Goal: Information Seeking & Learning: Learn about a topic

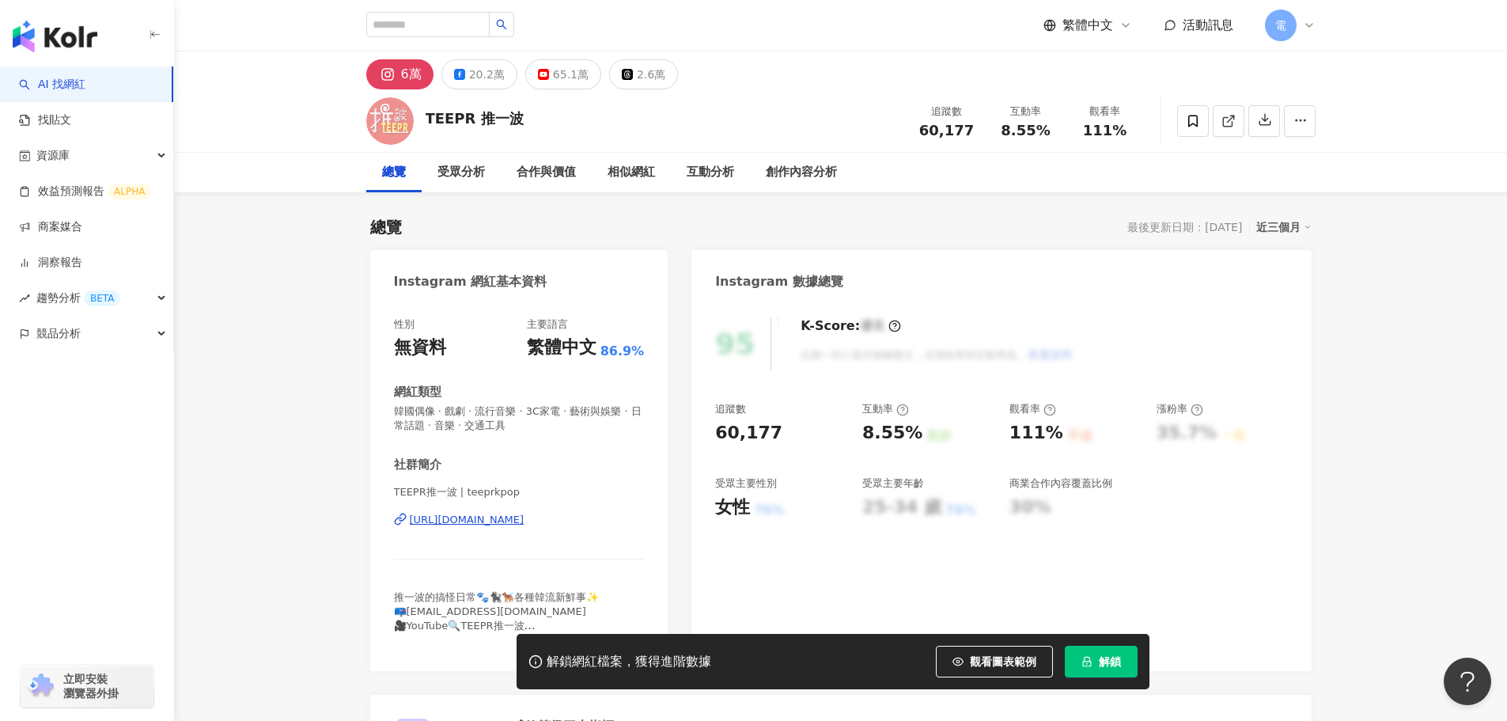
click at [513, 520] on div "https://www.instagram.com/teeprkpop/" at bounding box center [467, 520] width 115 height 14
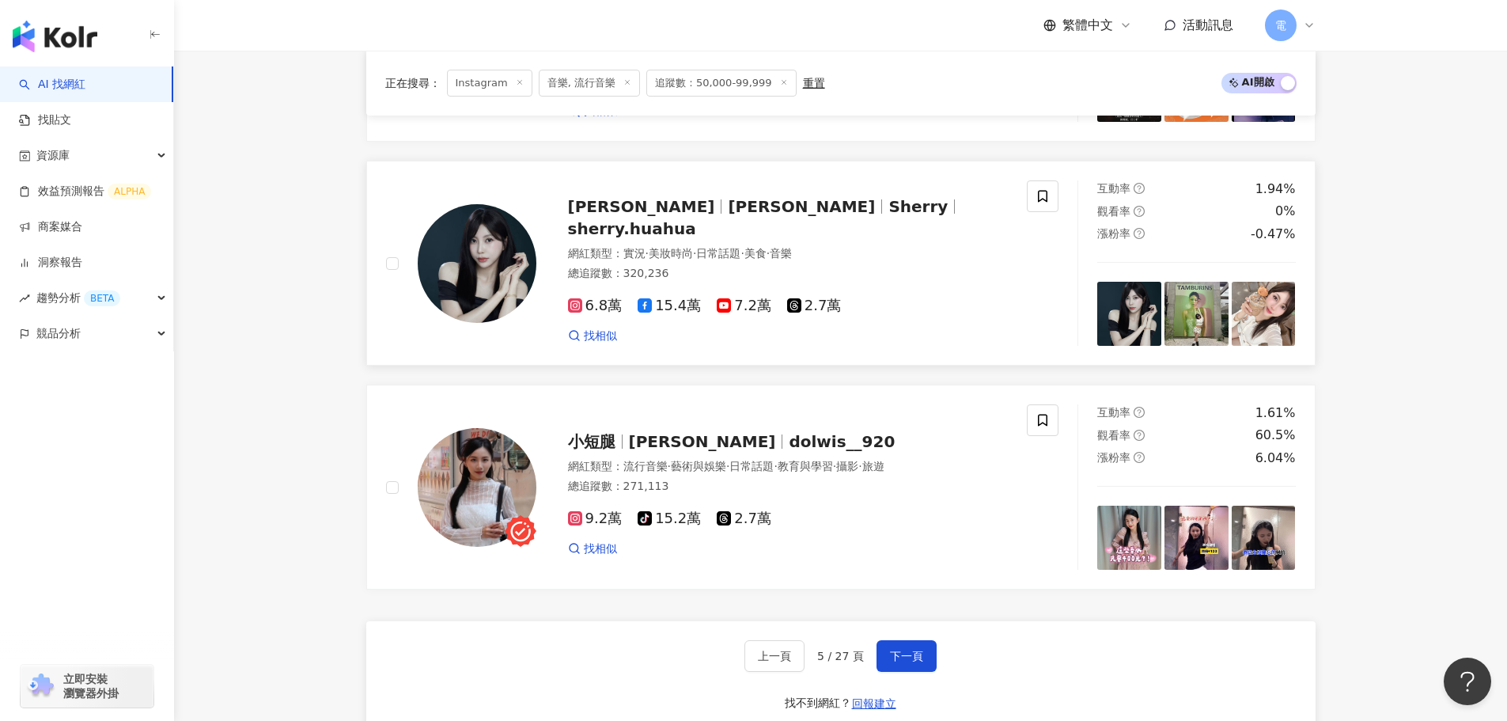
scroll to position [2848, 0]
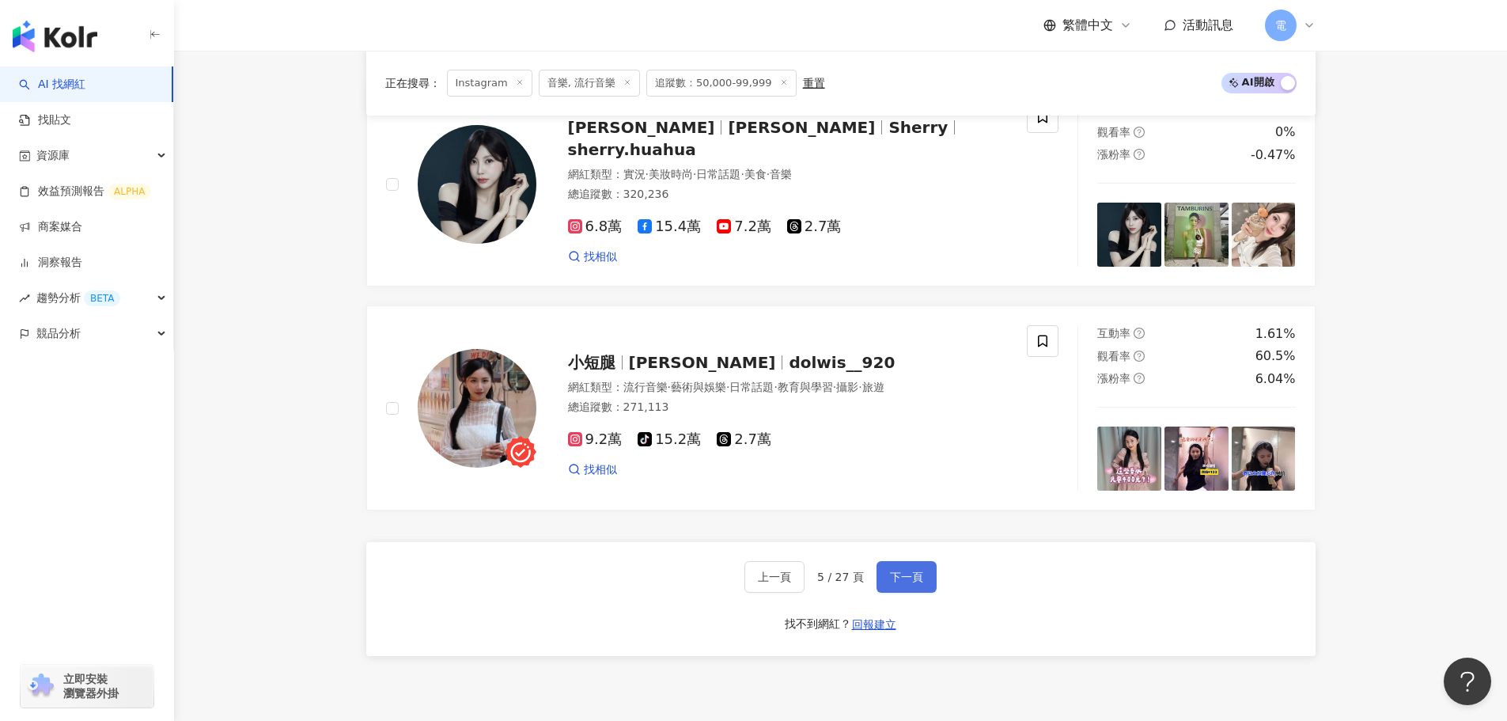
click at [916, 570] on span "下一頁" at bounding box center [906, 576] width 33 height 13
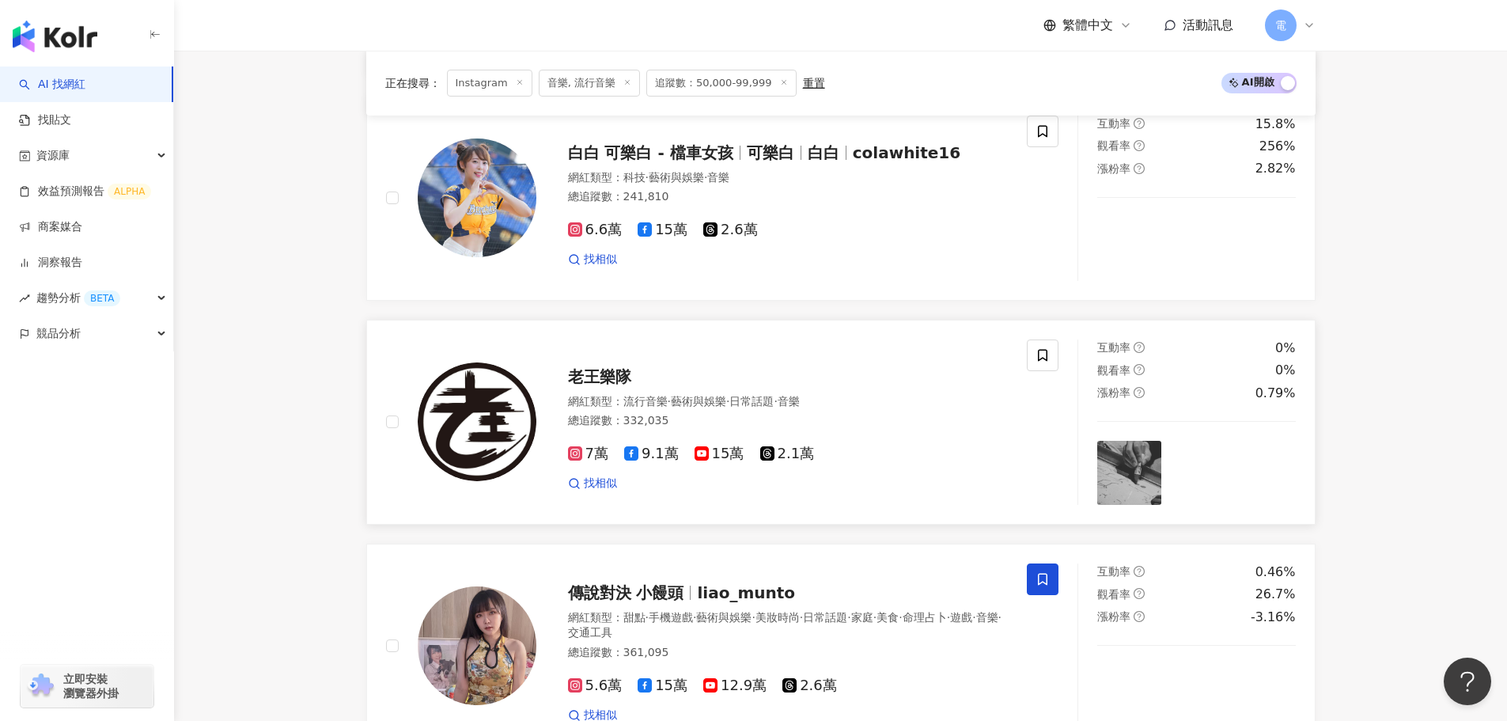
scroll to position [949, 0]
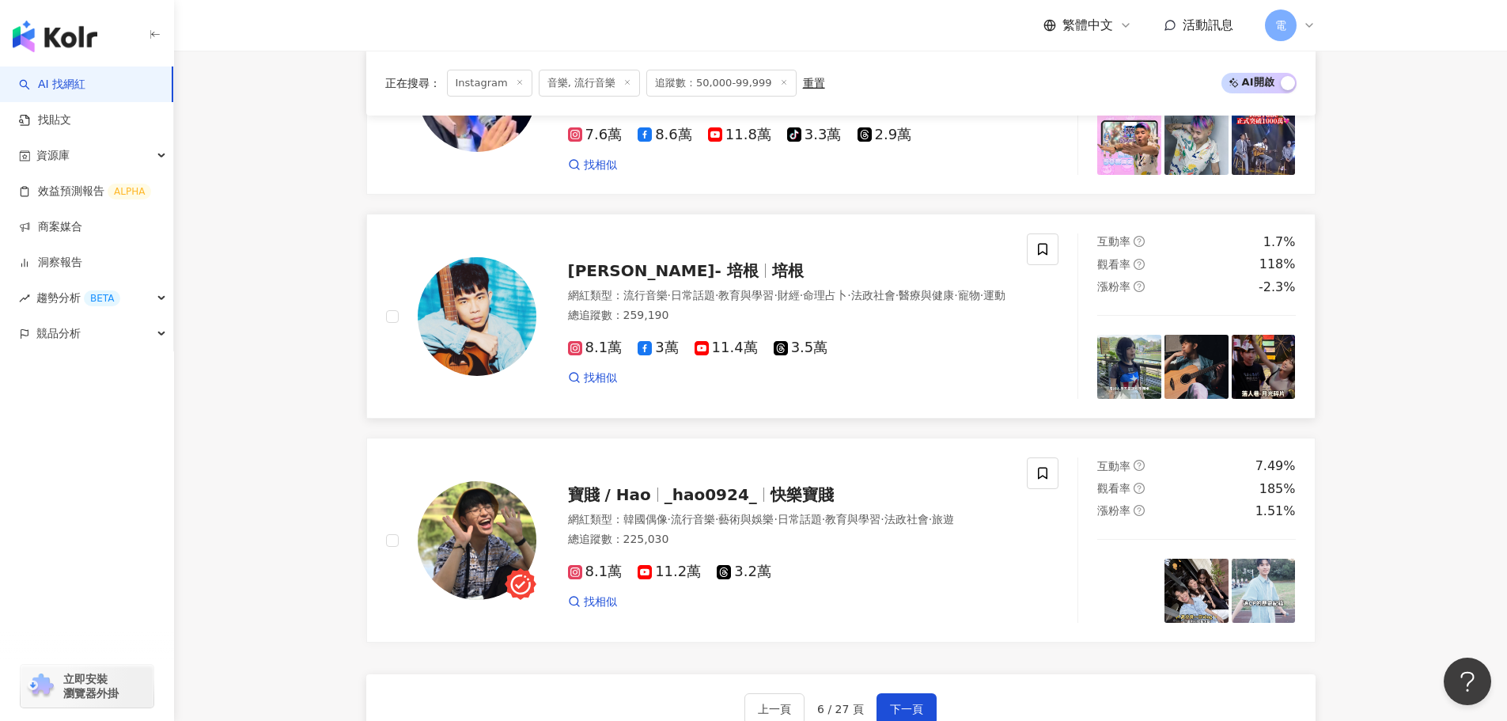
scroll to position [2848, 0]
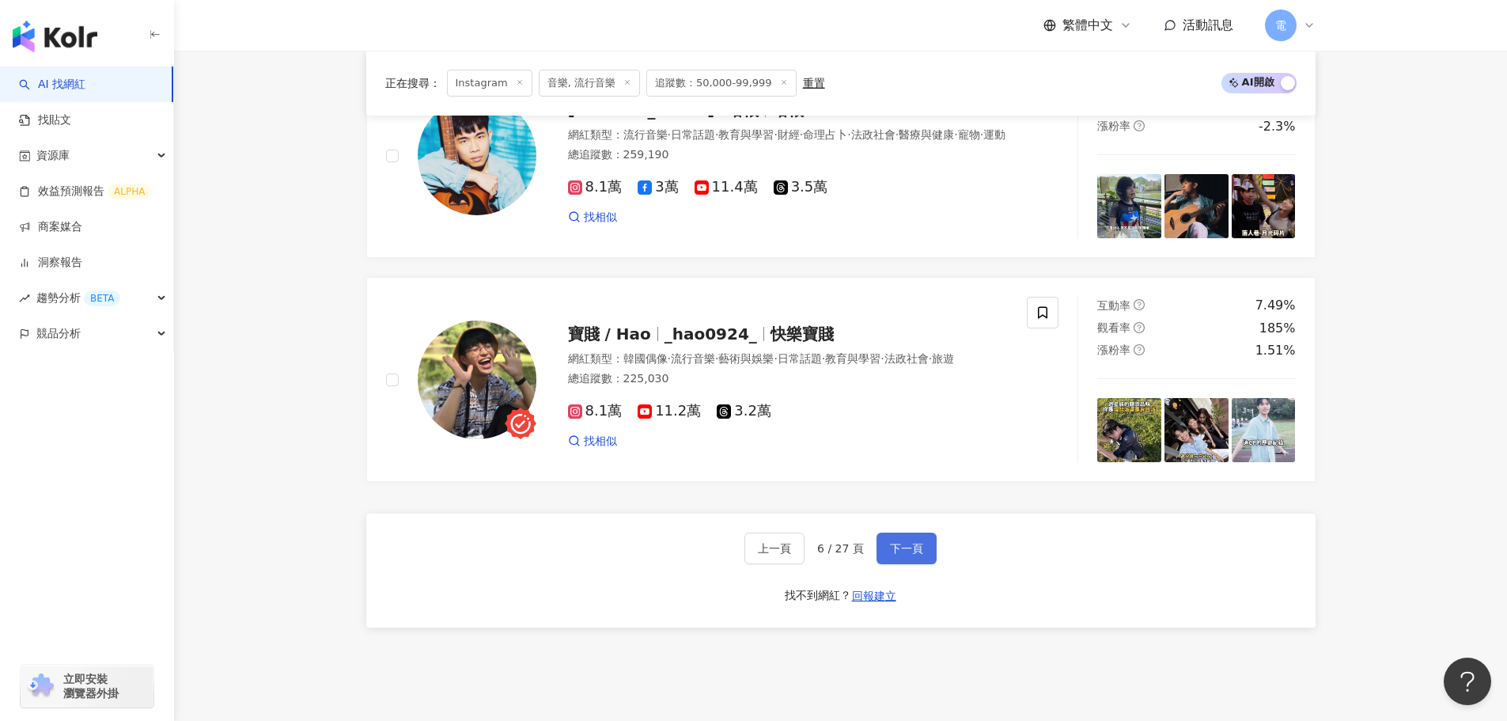
click at [922, 564] on button "下一頁" at bounding box center [907, 548] width 60 height 32
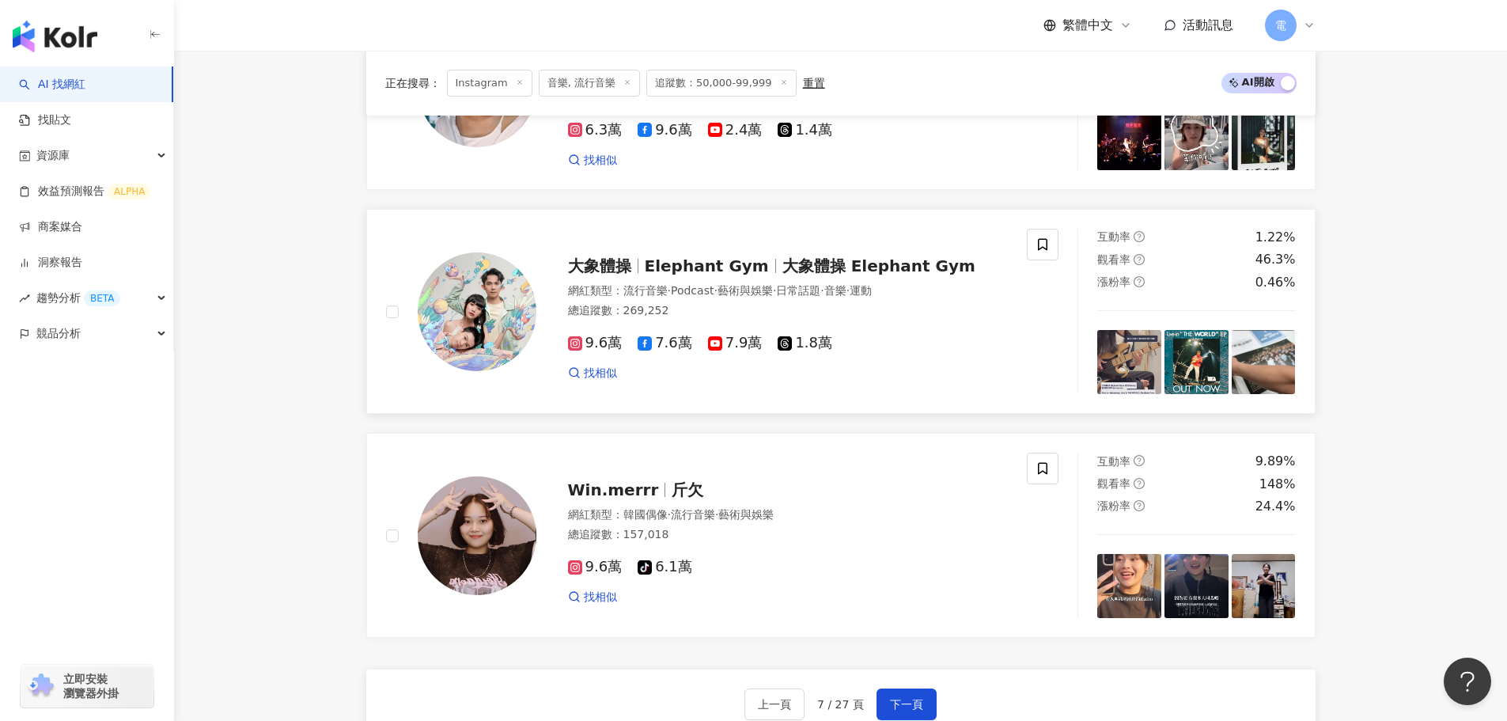
scroll to position [2986, 0]
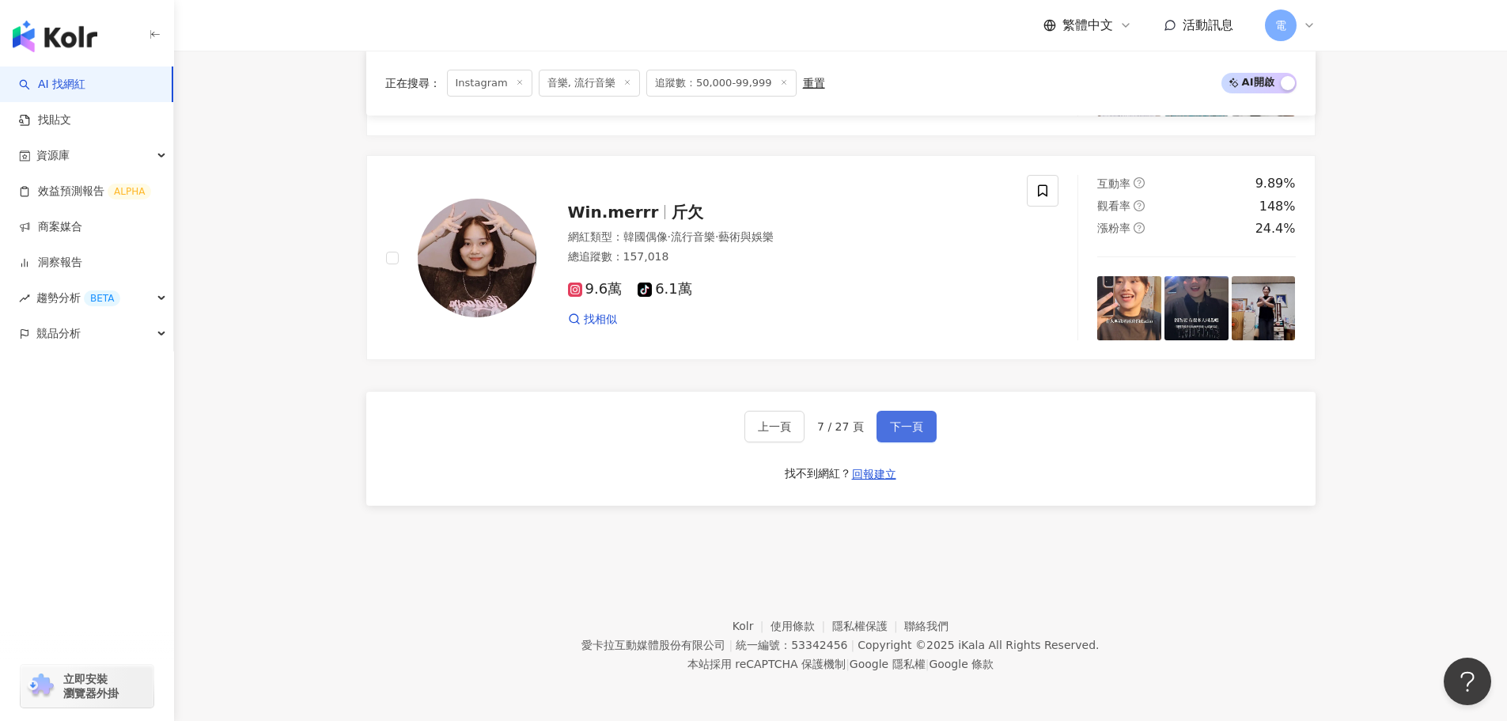
click at [885, 427] on button "下一頁" at bounding box center [907, 427] width 60 height 32
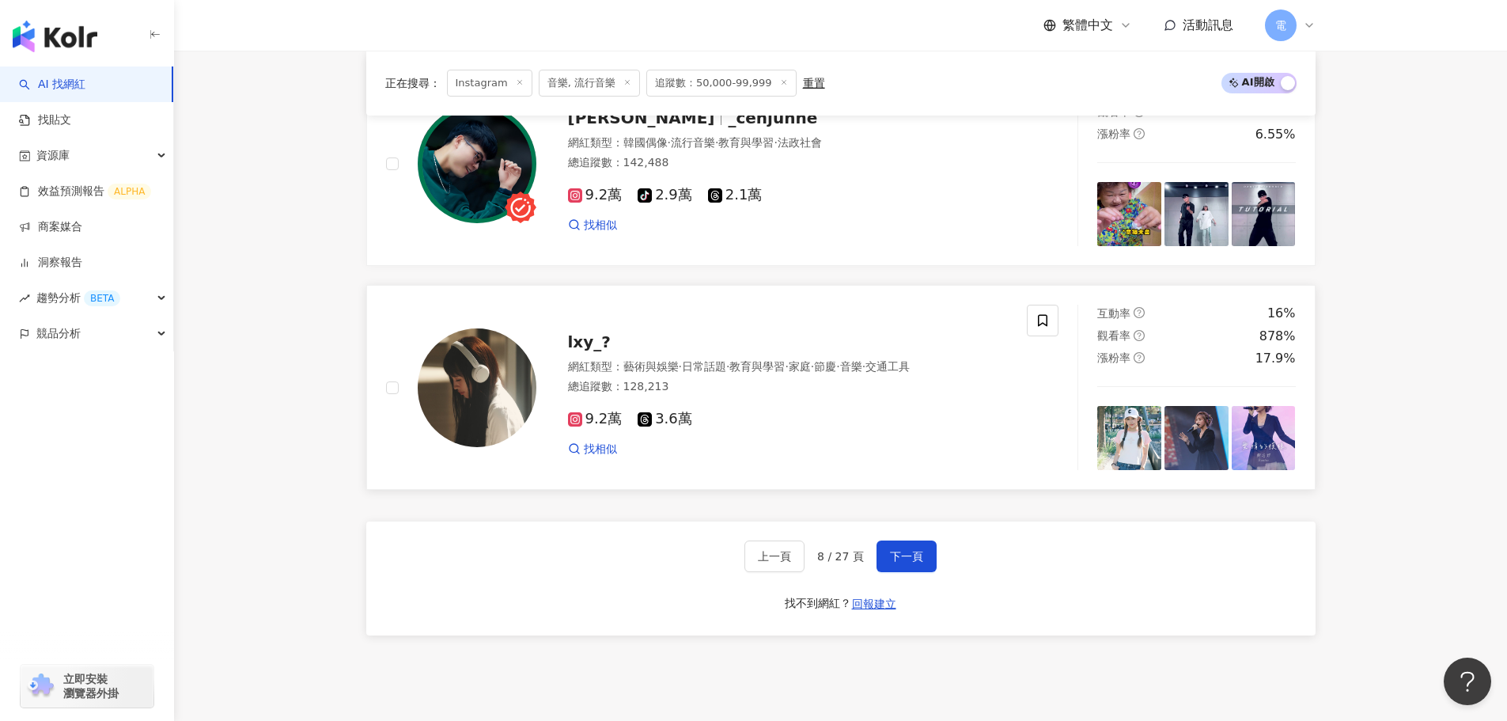
scroll to position [2927, 0]
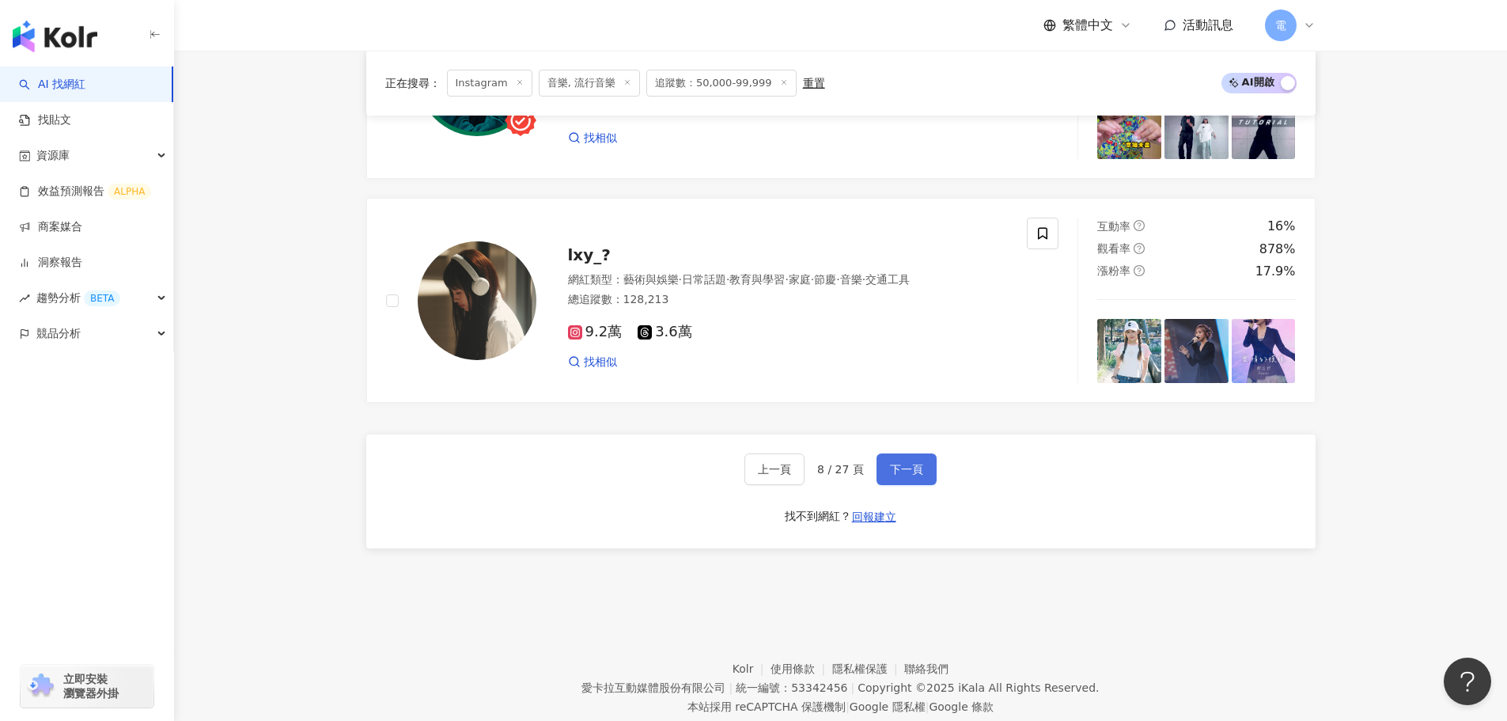
click at [924, 485] on button "下一頁" at bounding box center [907, 469] width 60 height 32
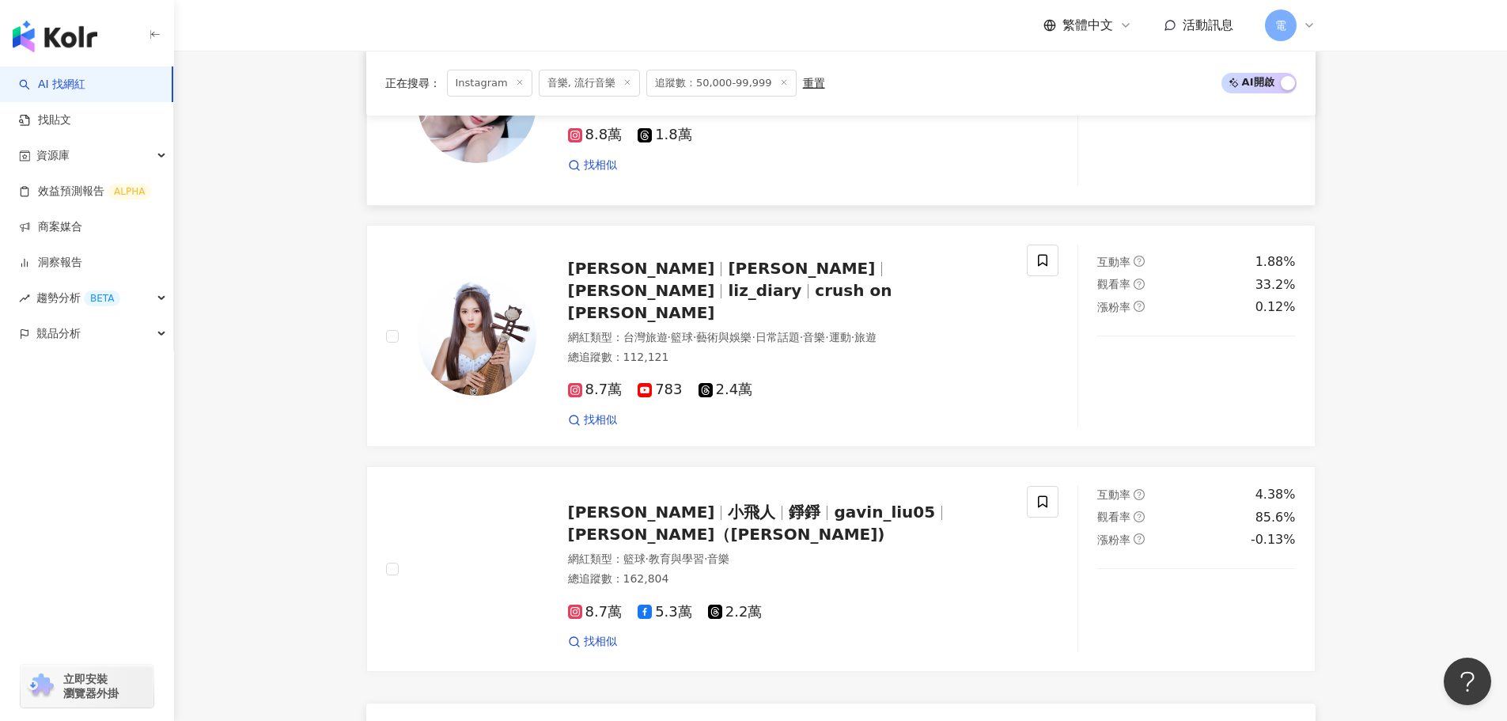
scroll to position [2769, 0]
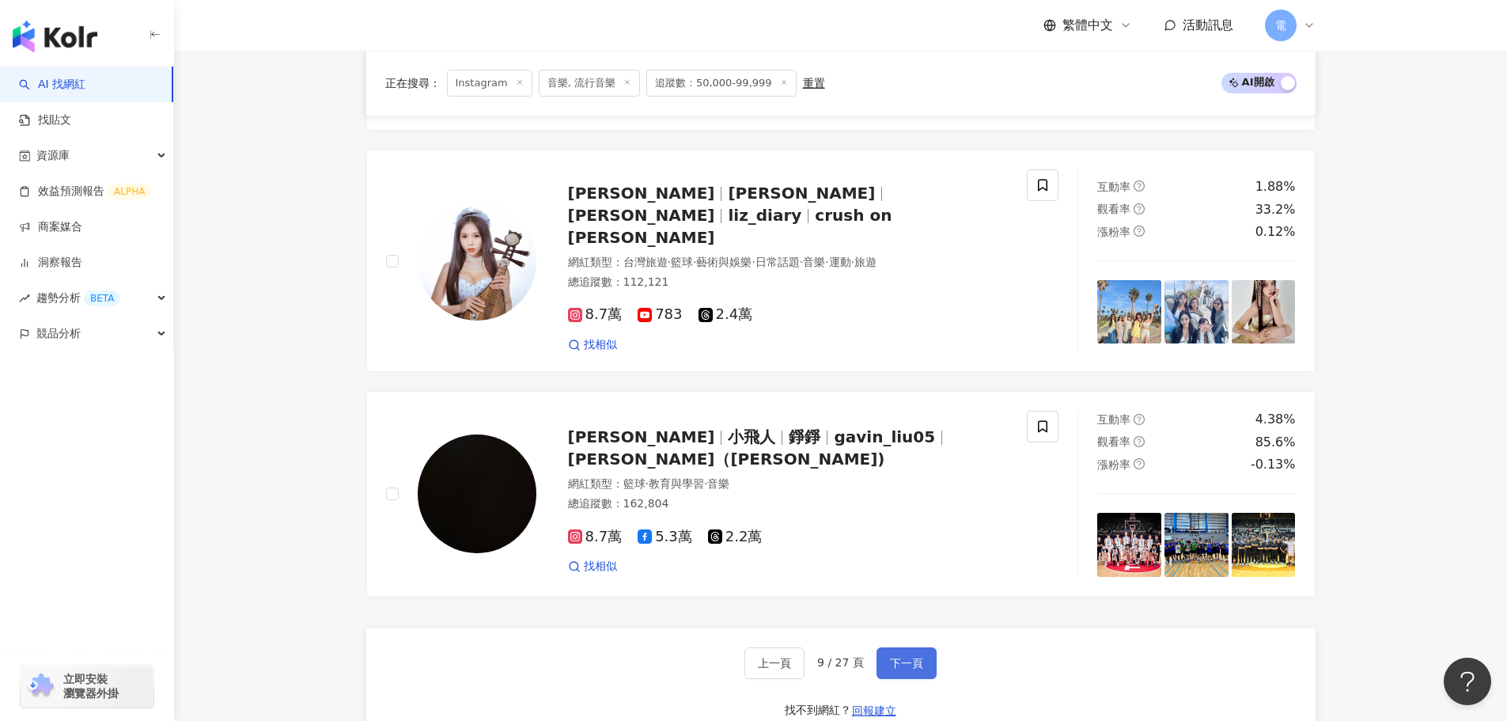
click at [898, 657] on span "下一頁" at bounding box center [906, 663] width 33 height 13
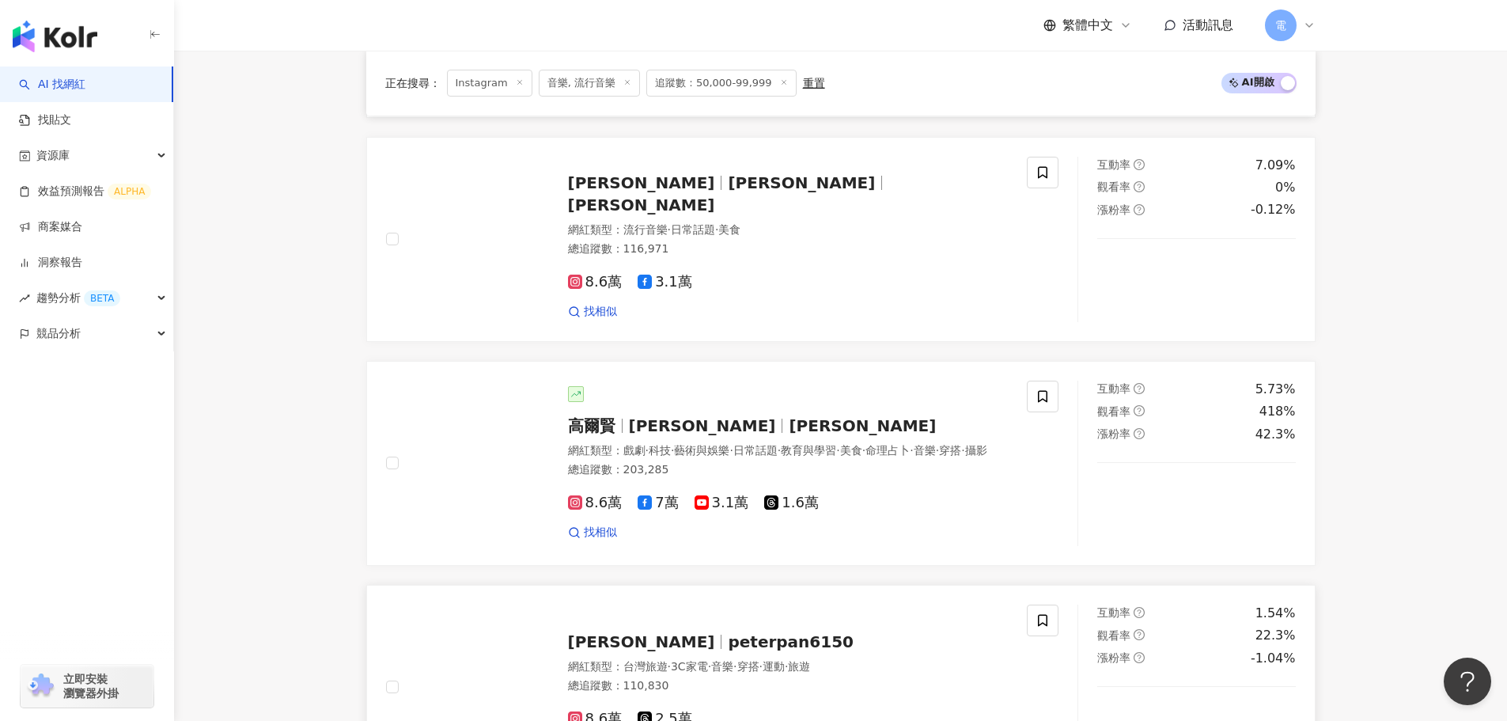
scroll to position [949, 0]
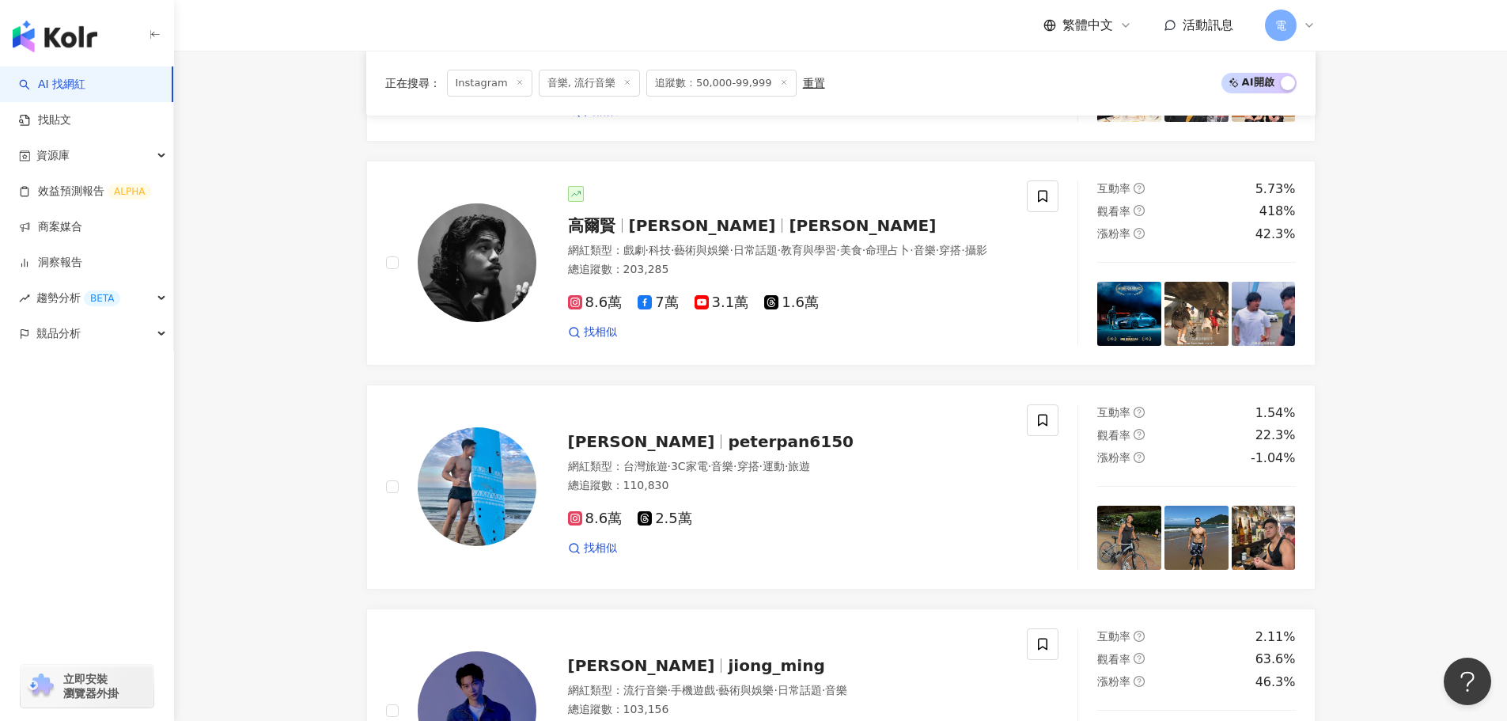
click at [386, 271] on label at bounding box center [392, 262] width 13 height 17
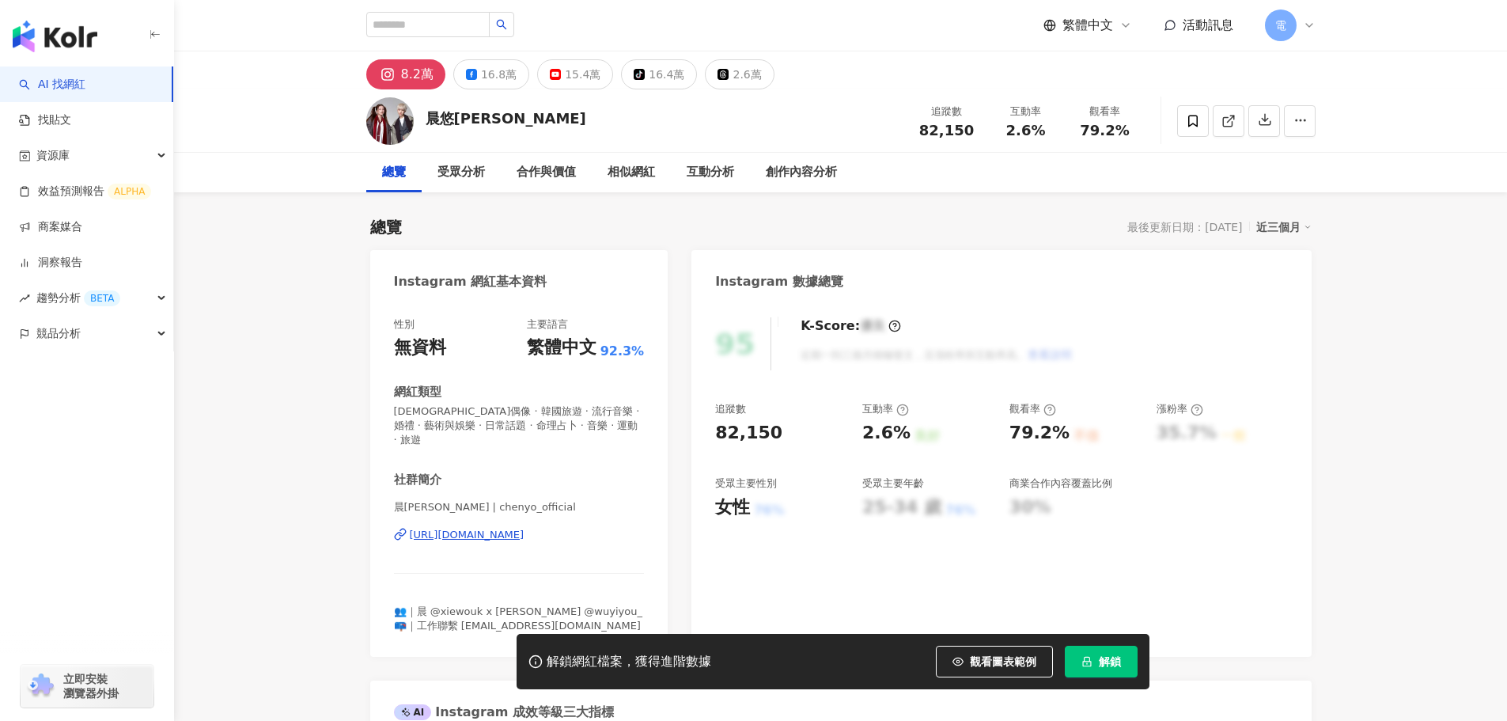
click at [509, 528] on div "https://www.instagram.com/chenyo_official/" at bounding box center [467, 535] width 115 height 14
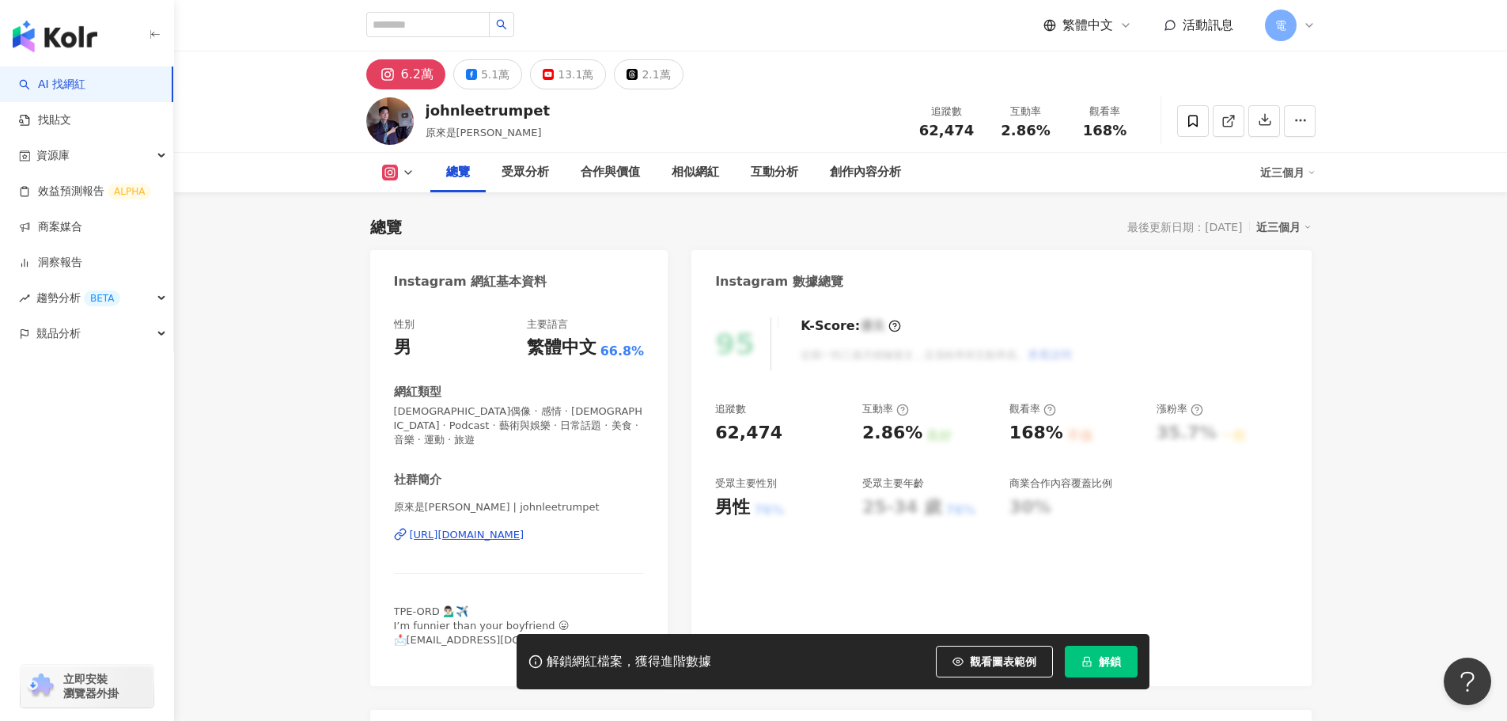
scroll to position [79, 0]
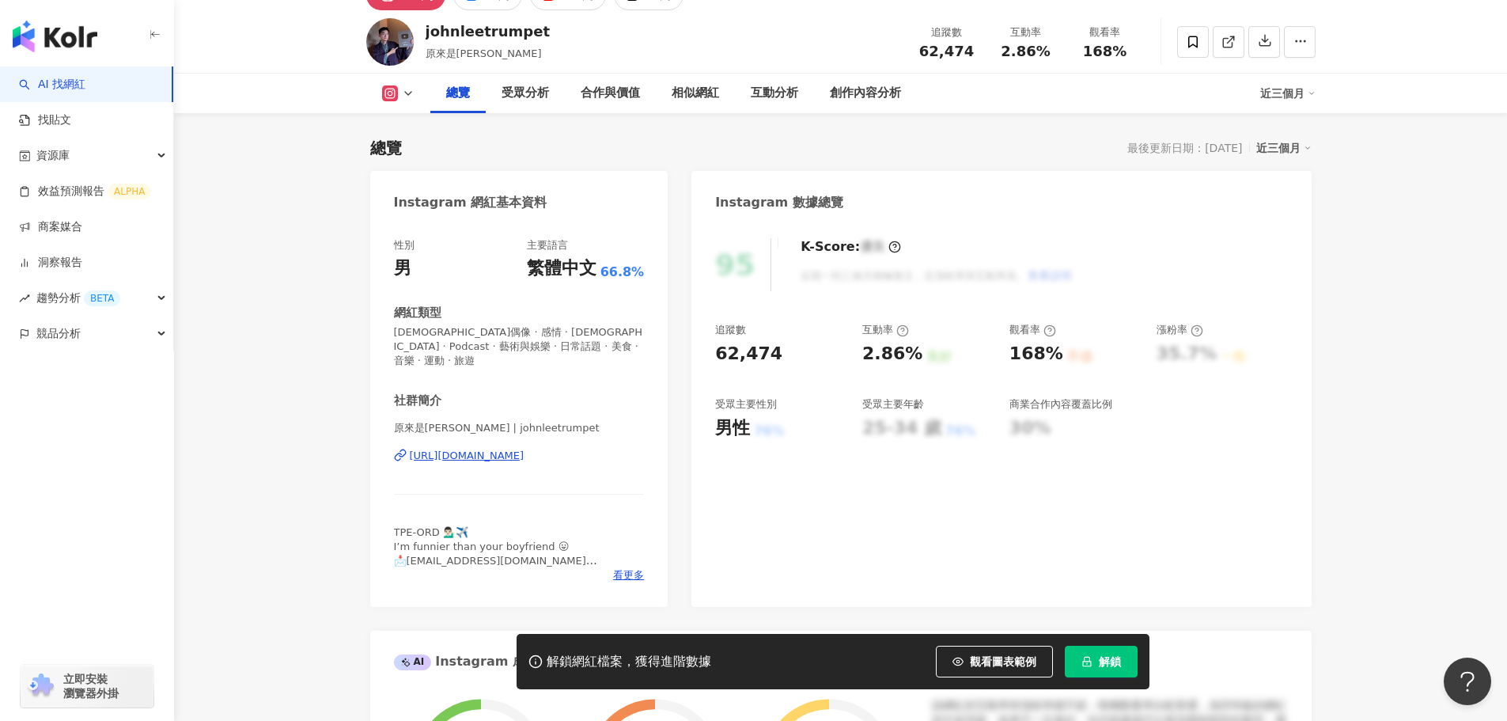
click at [510, 433] on div "原來是[PERSON_NAME] | johnleetrumpet [URL][DOMAIN_NAME]" at bounding box center [519, 467] width 251 height 93
click at [512, 449] on div "[URL][DOMAIN_NAME]" at bounding box center [467, 456] width 115 height 14
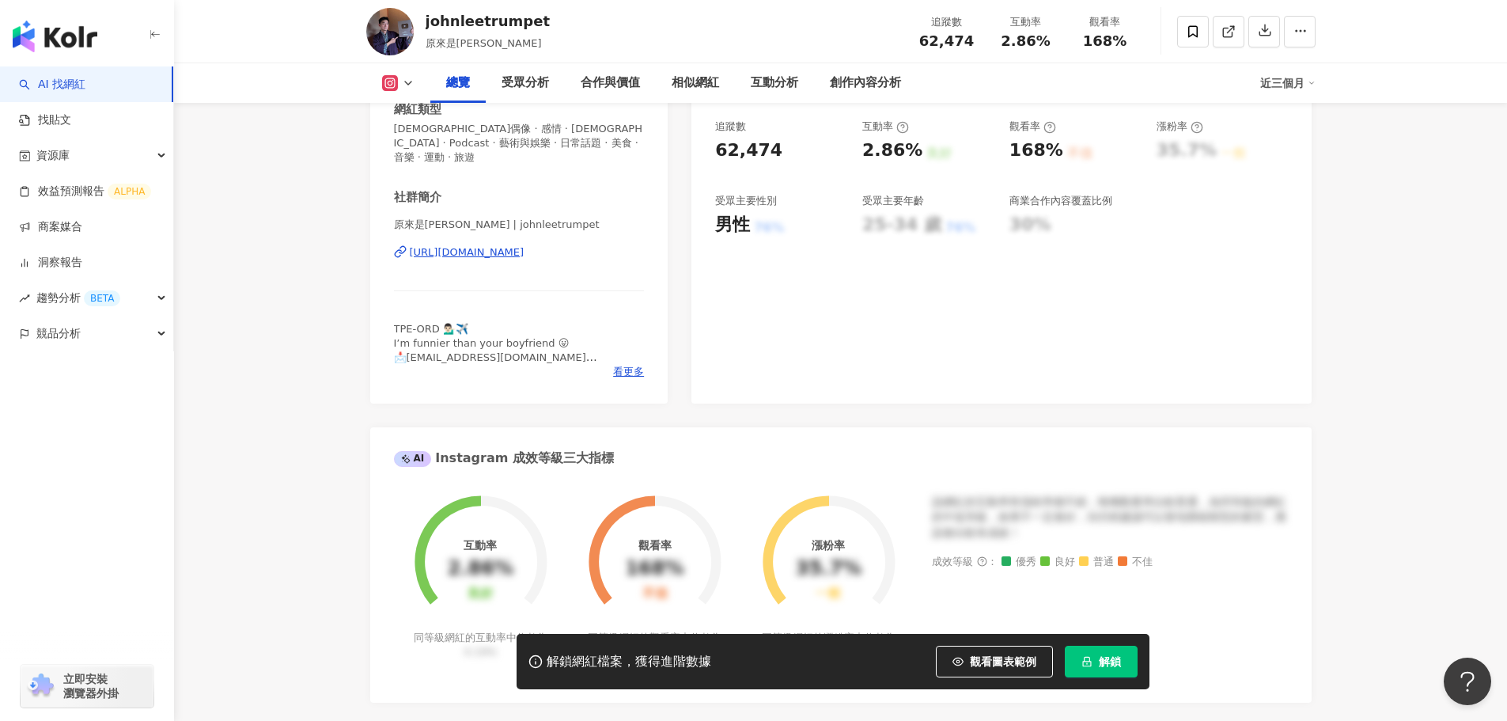
scroll to position [396, 0]
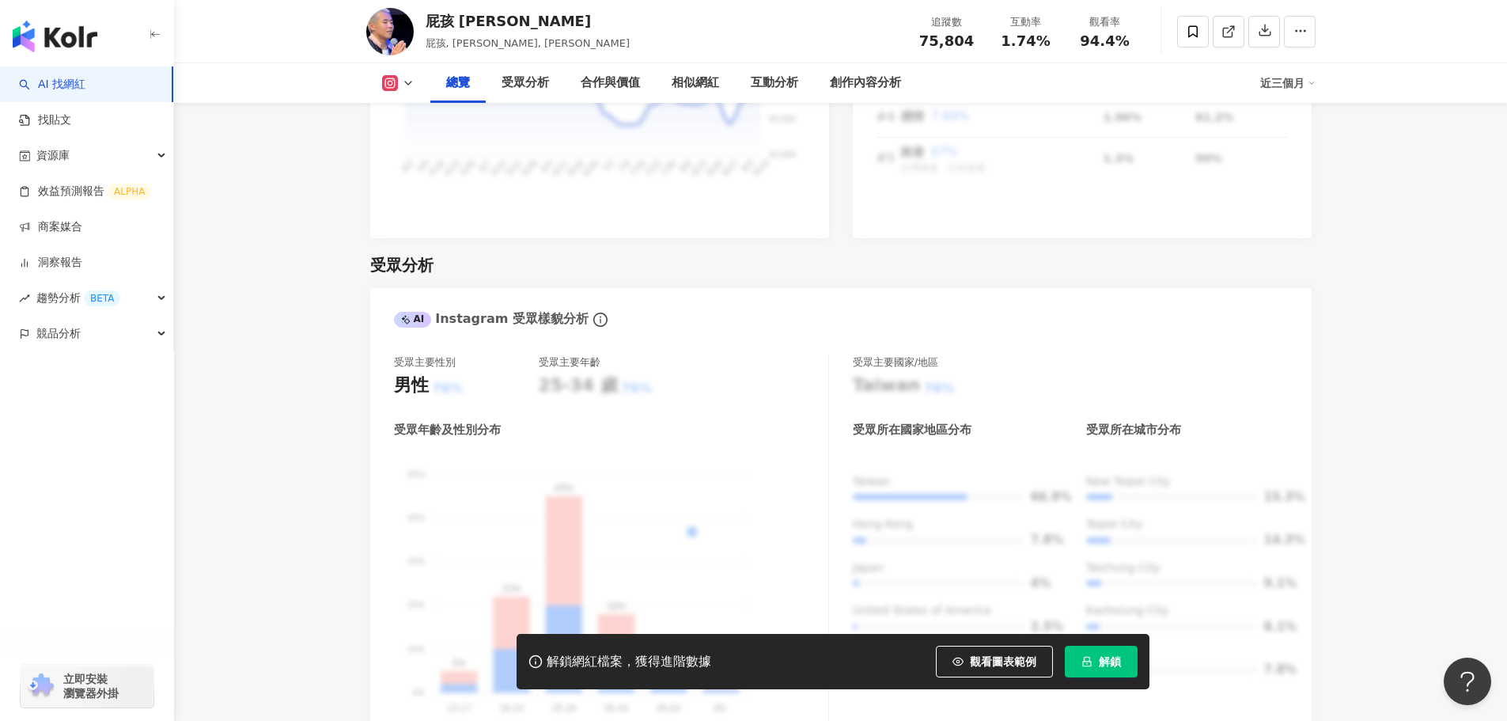
scroll to position [1266, 0]
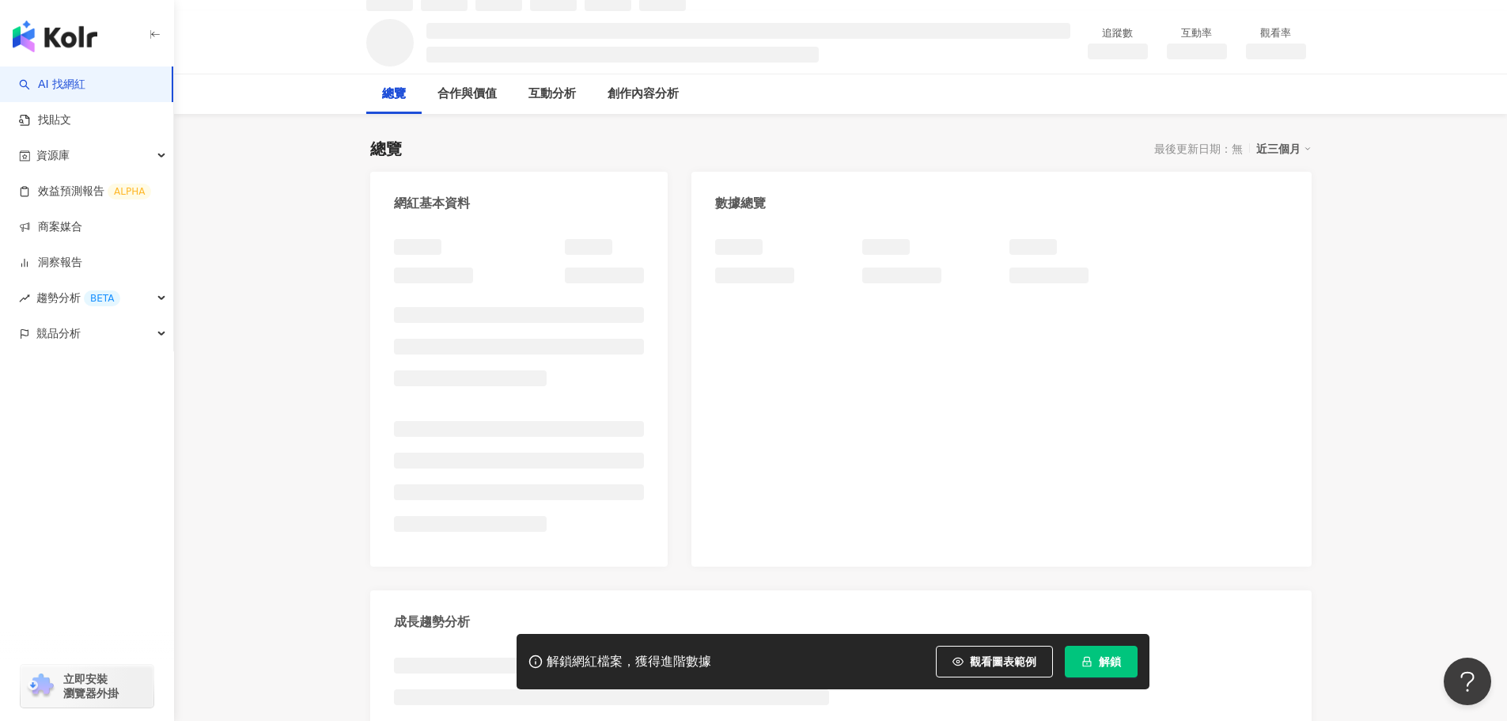
scroll to position [79, 0]
click at [534, 307] on div at bounding box center [519, 390] width 251 height 304
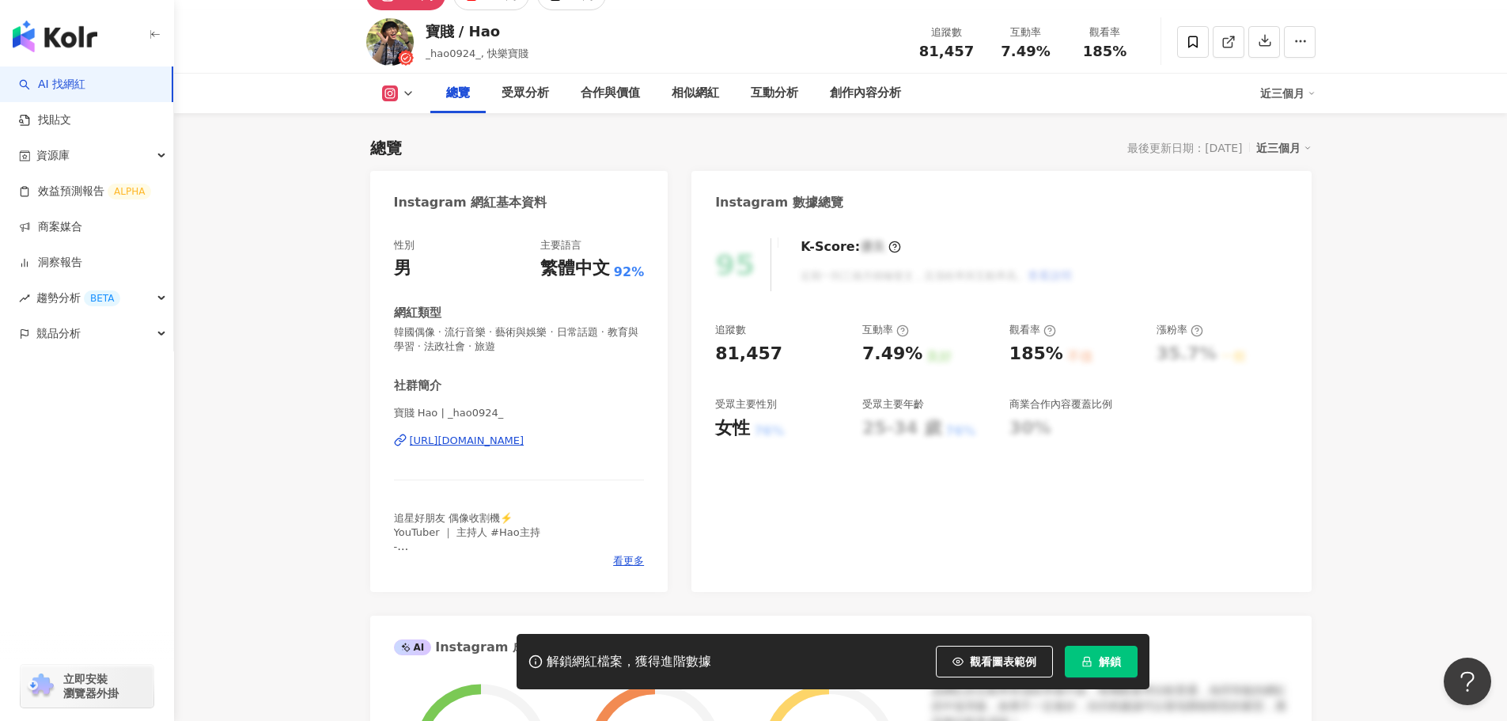
click at [525, 434] on div "https://www.instagram.com/_hao0924_/" at bounding box center [467, 441] width 115 height 14
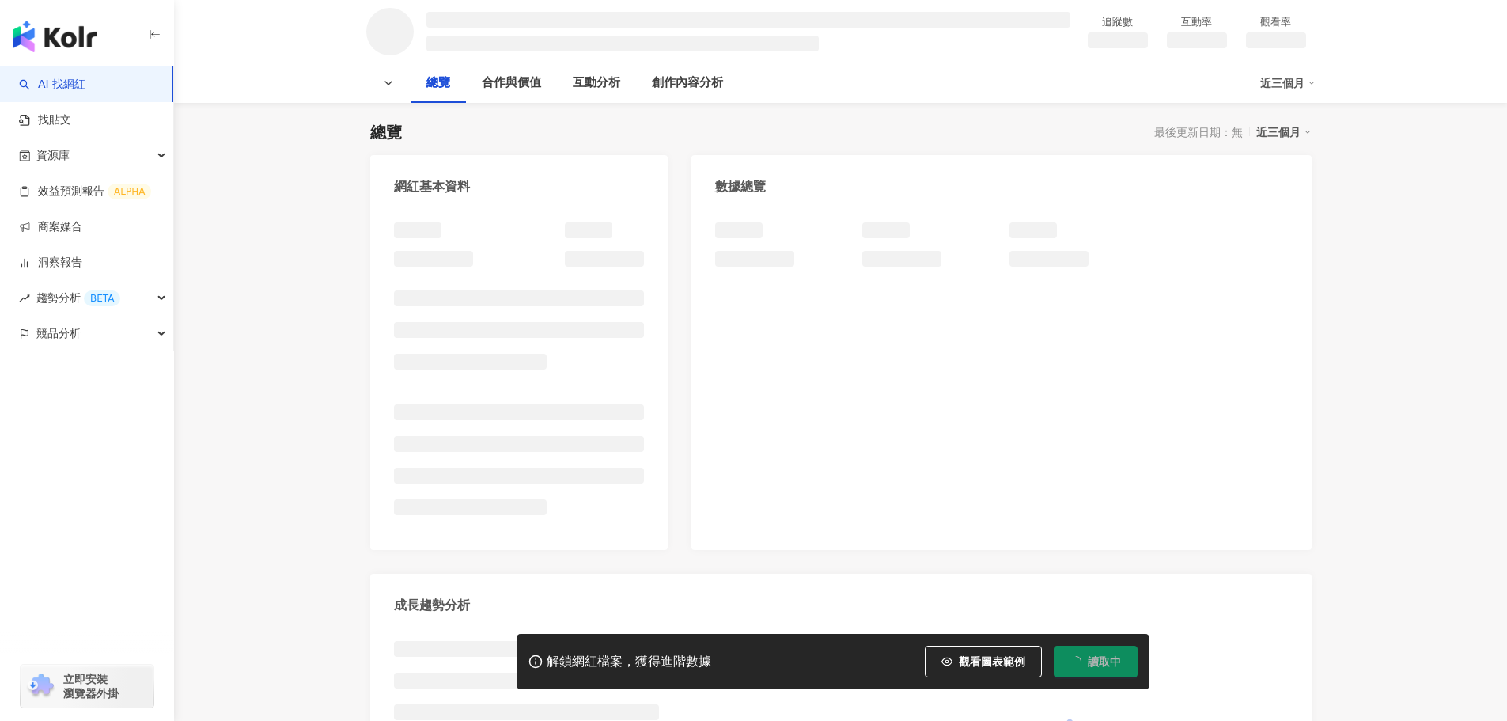
scroll to position [158, 0]
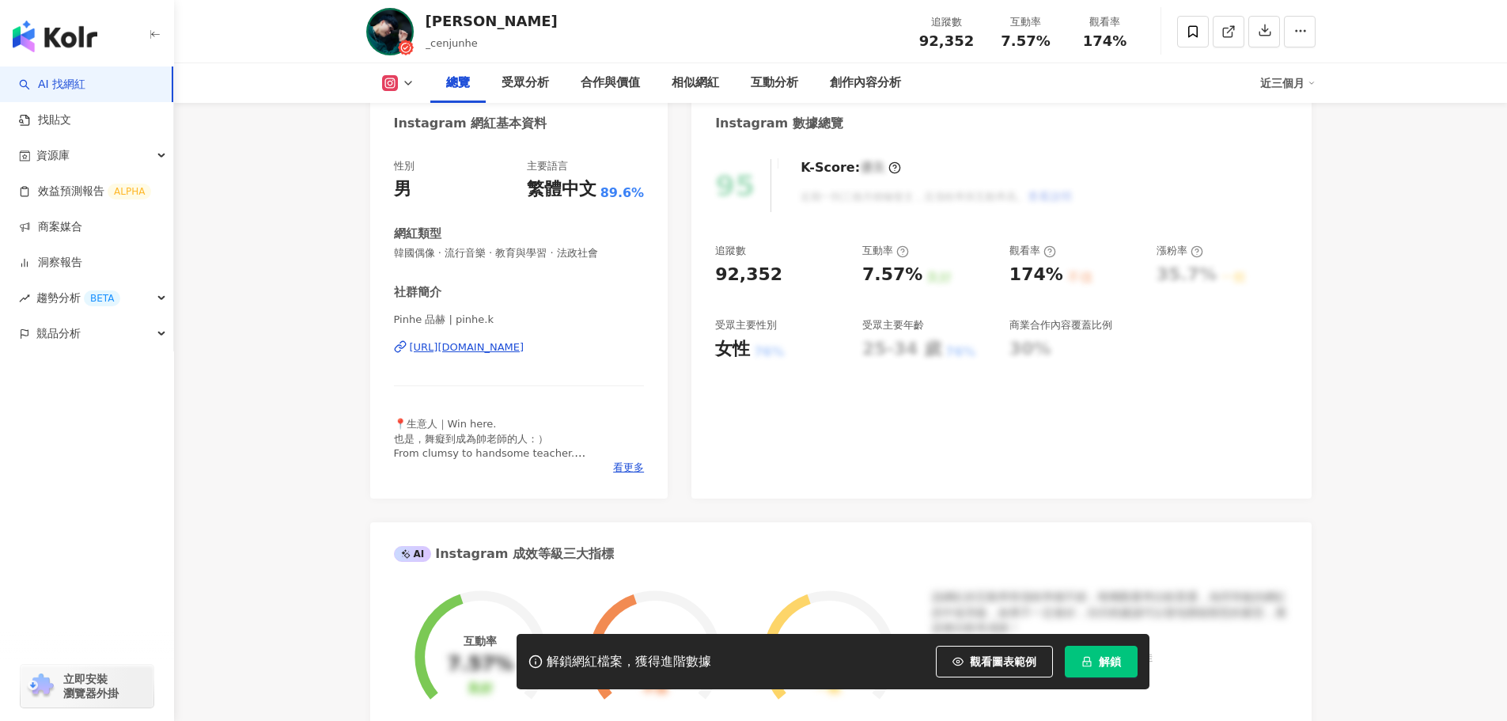
click at [525, 348] on div "https://www.instagram.com/pinhe.k/" at bounding box center [467, 347] width 115 height 14
